Goal: Information Seeking & Learning: Find specific fact

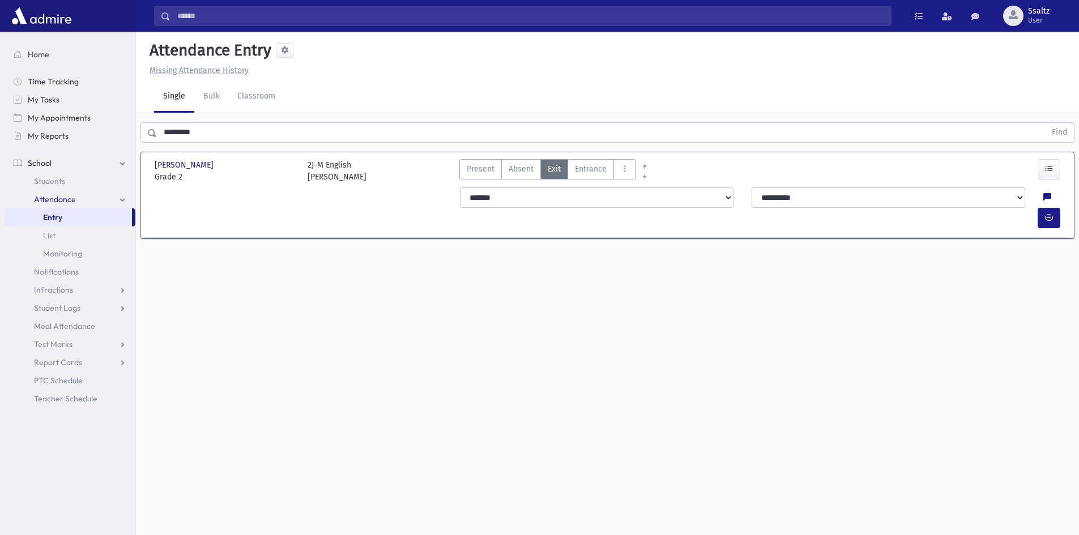
scroll to position [25, 0]
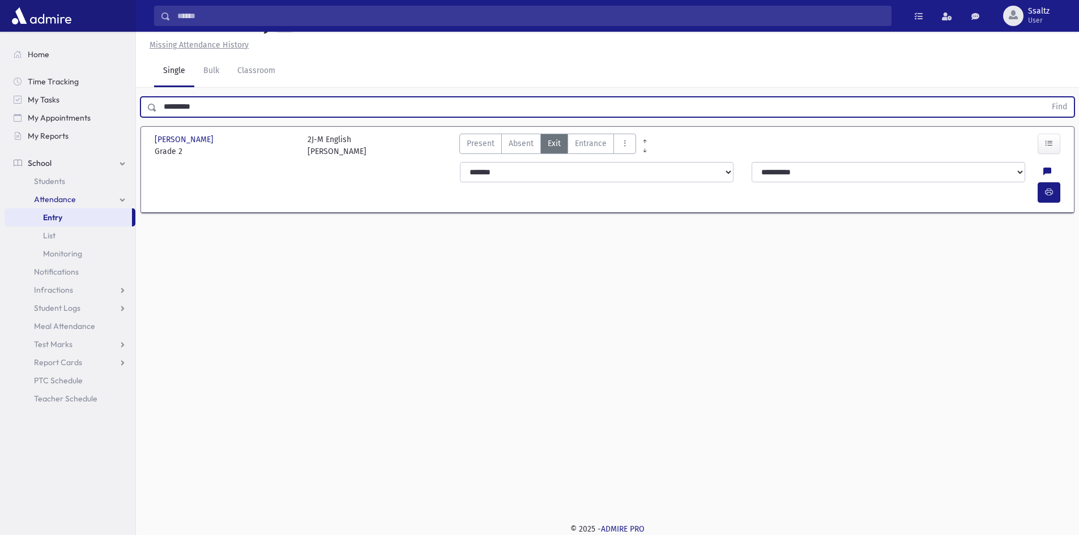
drag, startPoint x: 216, startPoint y: 107, endPoint x: 147, endPoint y: 109, distance: 68.6
click at [147, 109] on div "********* Find" at bounding box center [607, 107] width 934 height 20
click at [59, 181] on span "Students" at bounding box center [49, 181] width 31 height 10
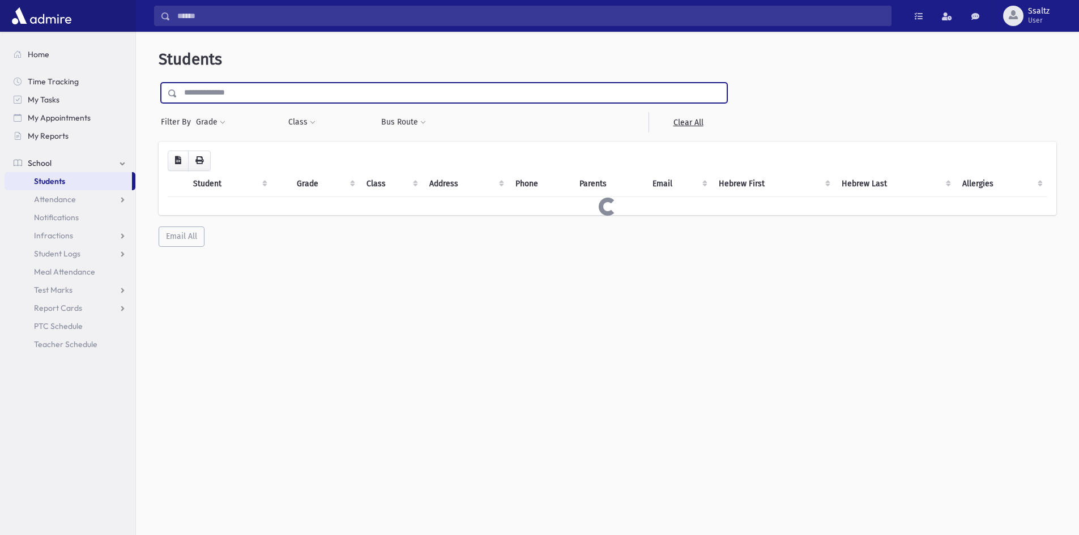
click at [224, 96] on input "text" at bounding box center [451, 93] width 549 height 20
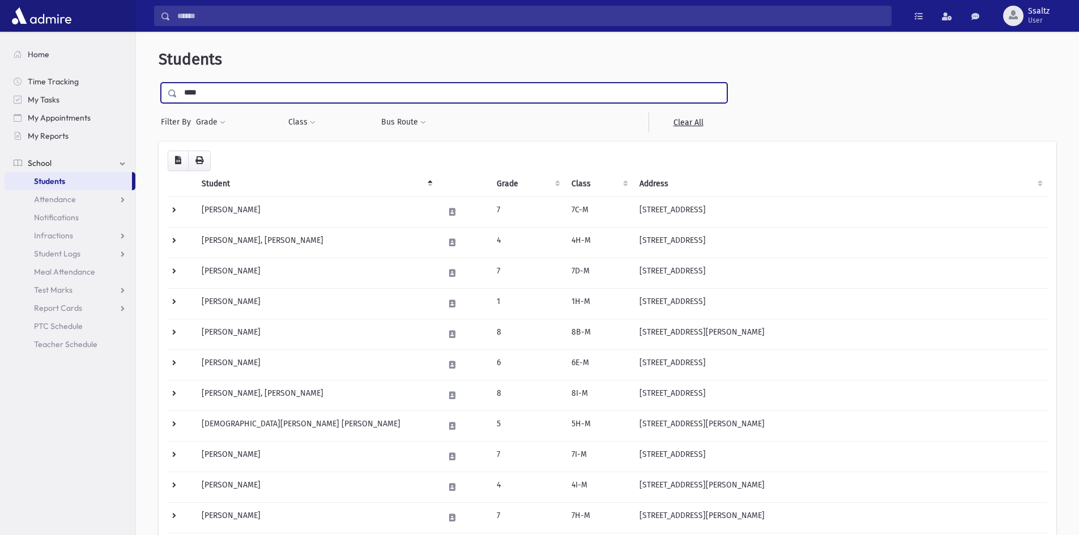
type input "****"
click at [159, 83] on input "submit" at bounding box center [175, 90] width 32 height 15
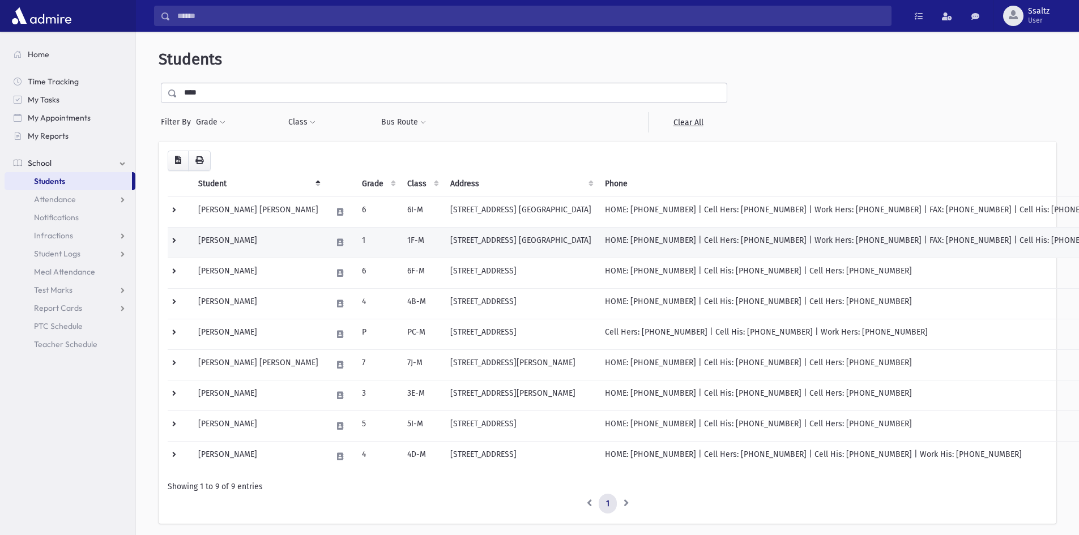
click at [174, 240] on td at bounding box center [180, 242] width 24 height 31
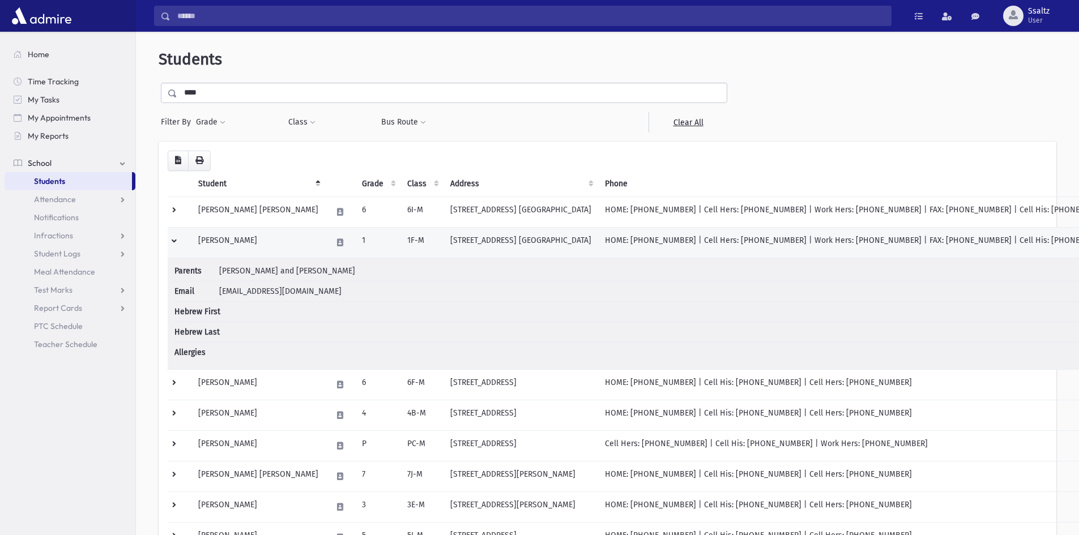
click at [215, 245] on td "[PERSON_NAME]" at bounding box center [258, 242] width 134 height 31
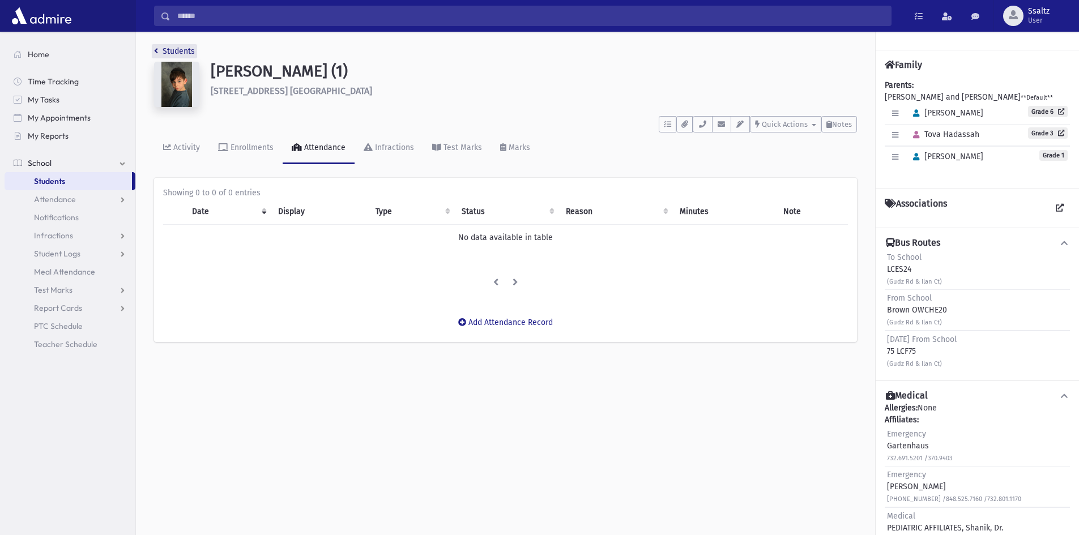
click at [156, 50] on icon "breadcrumb" at bounding box center [156, 51] width 4 height 8
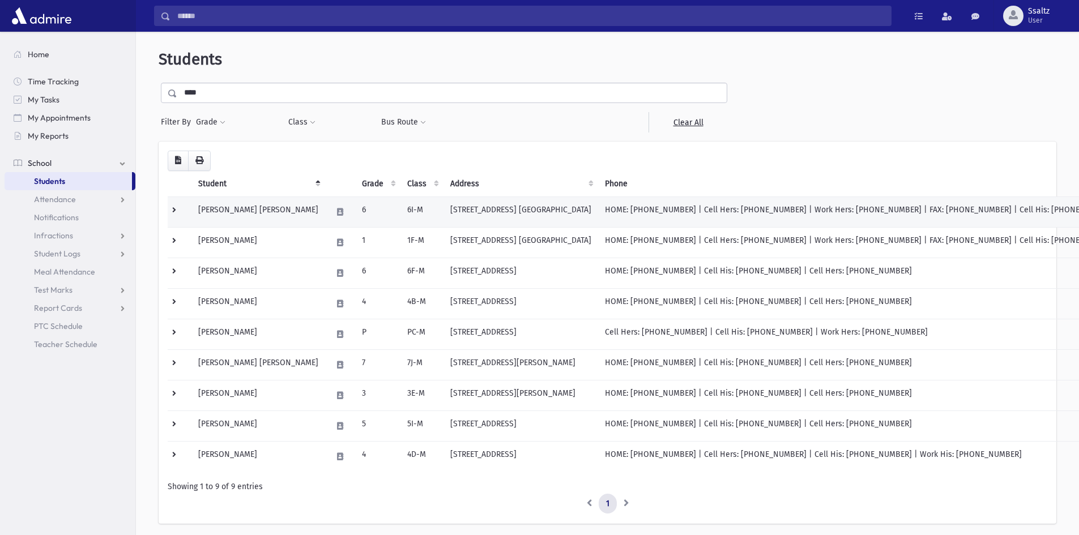
click at [234, 207] on td "[PERSON_NAME] [PERSON_NAME]" at bounding box center [258, 212] width 134 height 31
